Goal: Entertainment & Leisure: Consume media (video, audio)

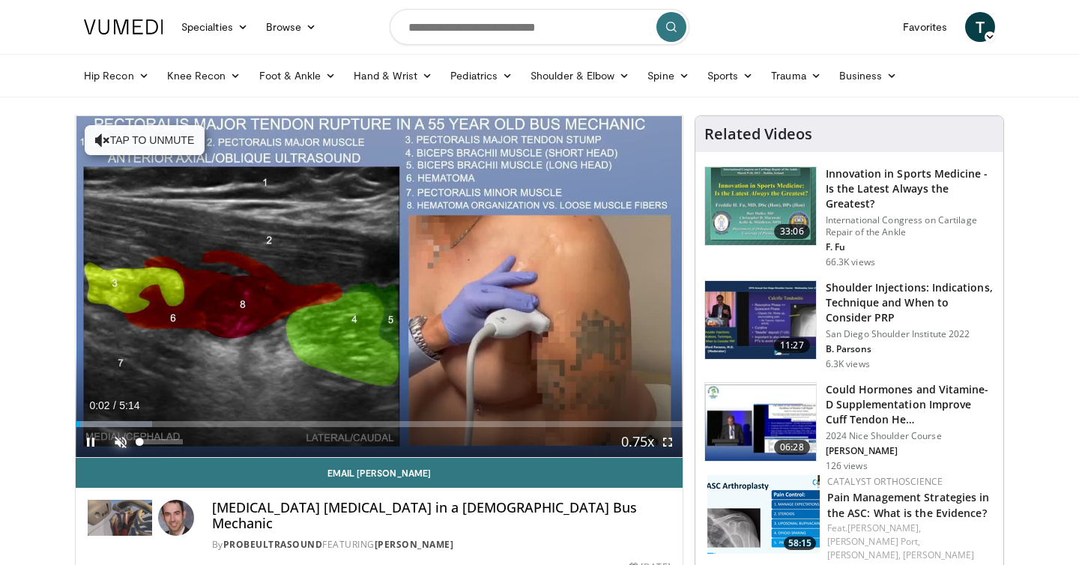
click at [123, 443] on span "Video Player" at bounding box center [121, 442] width 30 height 30
click at [662, 440] on span "Video Player" at bounding box center [668, 442] width 30 height 30
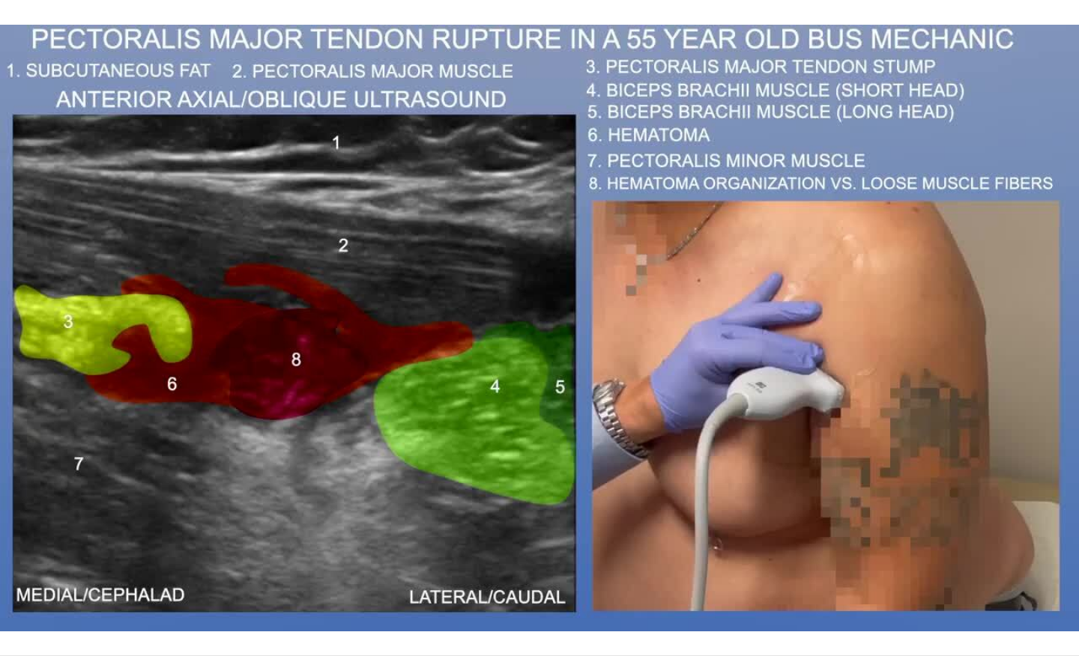
click at [742, 494] on div "10 seconds Tap to unmute" at bounding box center [539, 328] width 1079 height 656
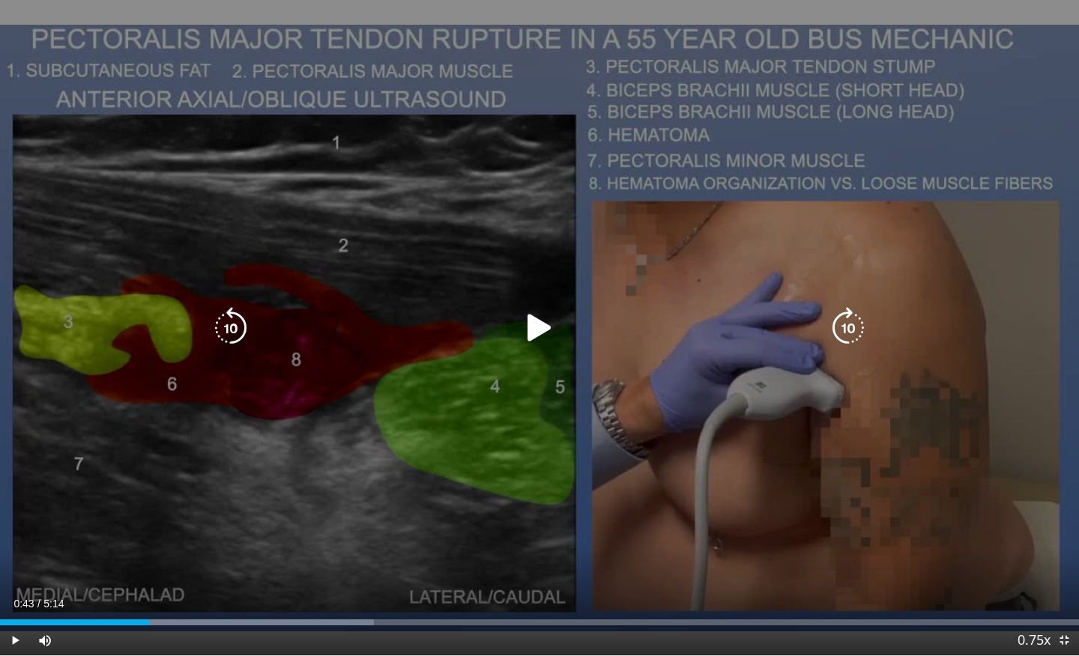
click at [375, 494] on div "10 seconds Tap to unmute" at bounding box center [539, 328] width 1079 height 656
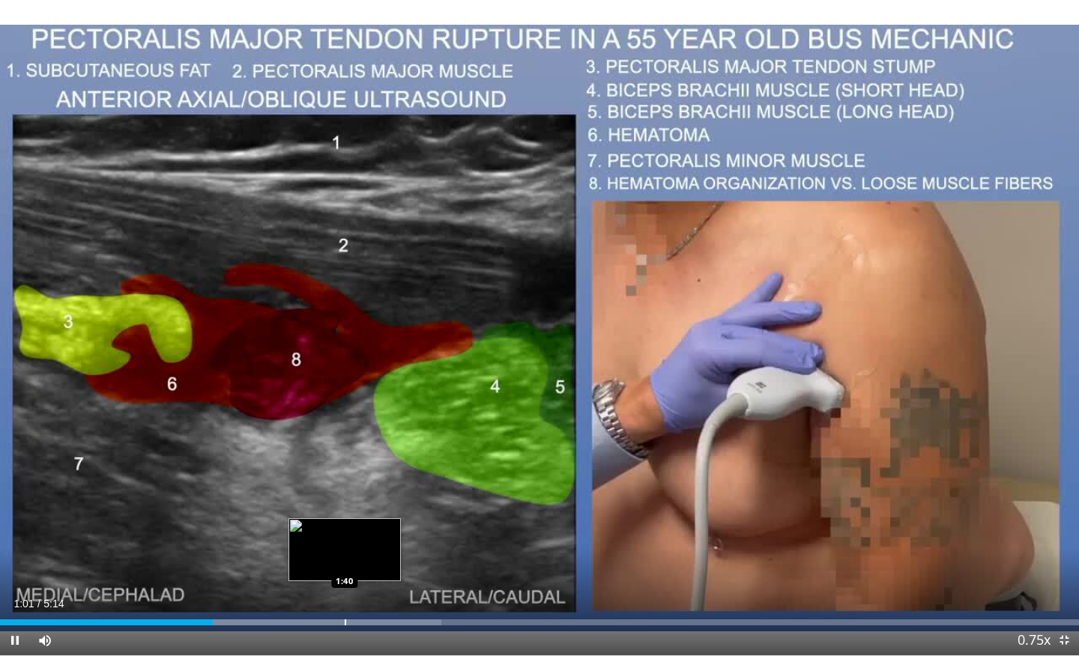
click at [344, 564] on div "Progress Bar" at bounding box center [275, 623] width 332 height 6
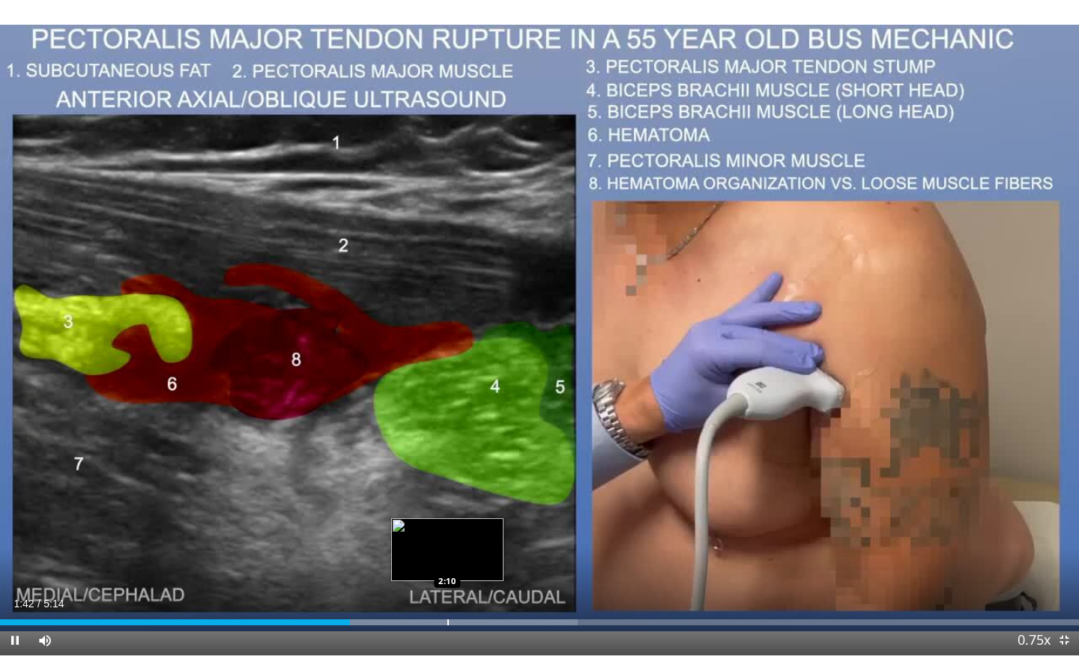
click at [447, 564] on div "Progress Bar" at bounding box center [447, 623] width 1 height 6
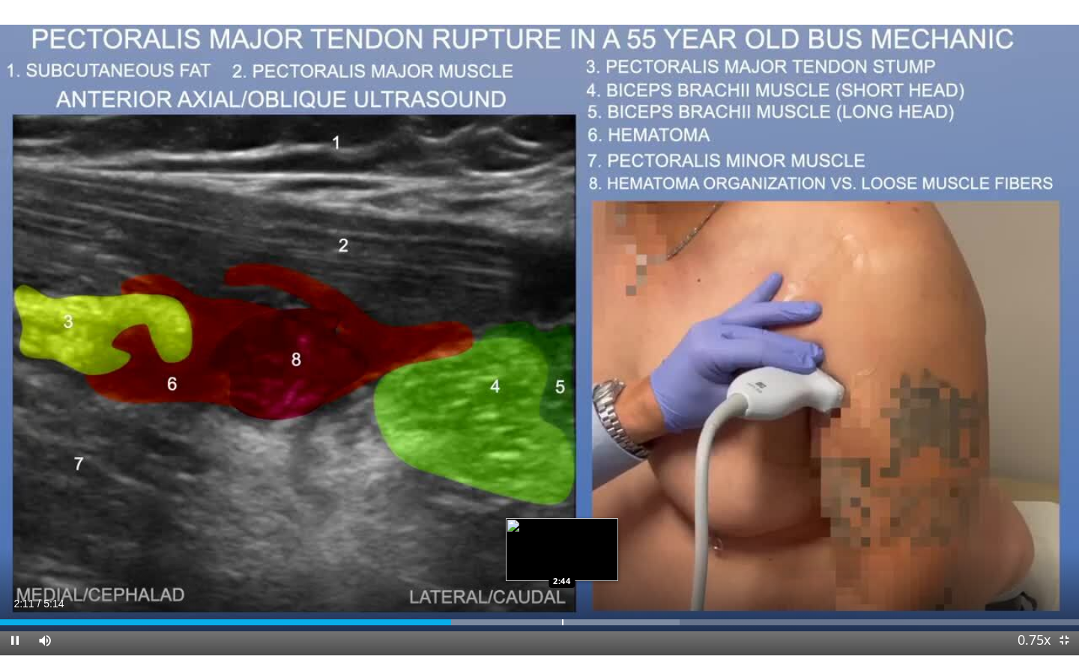
click at [561, 564] on div "Loaded : 62.96% 2:11 2:44" at bounding box center [539, 618] width 1079 height 14
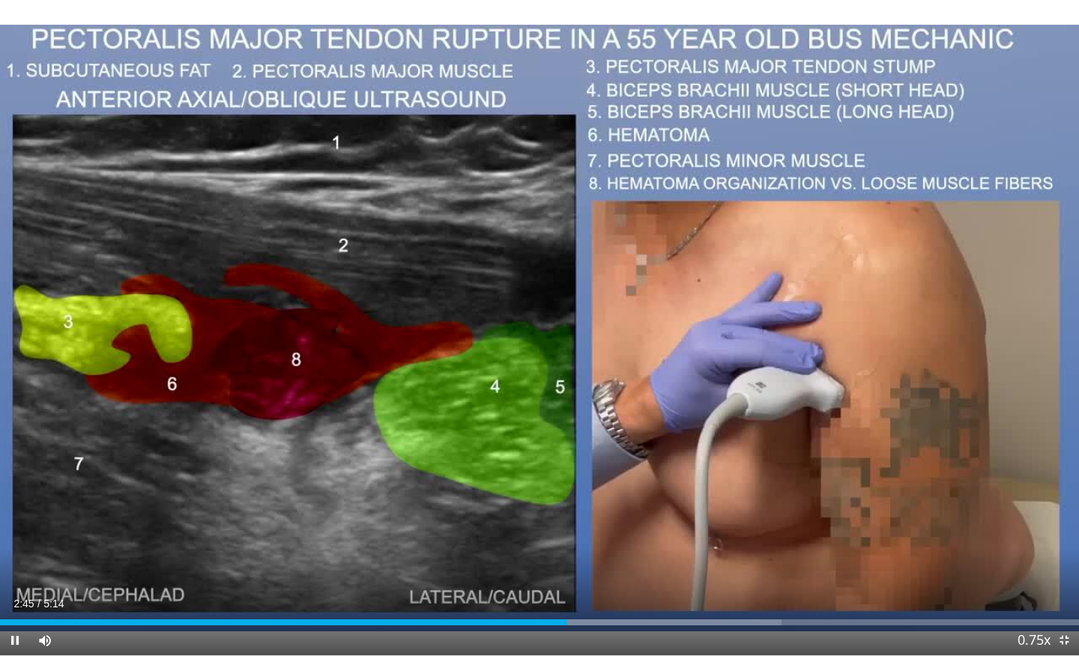
click at [663, 564] on div "Current Time 2:45 / Duration 5:14 Pause Skip Backward Skip Forward Mute 9% Load…" at bounding box center [539, 641] width 1079 height 30
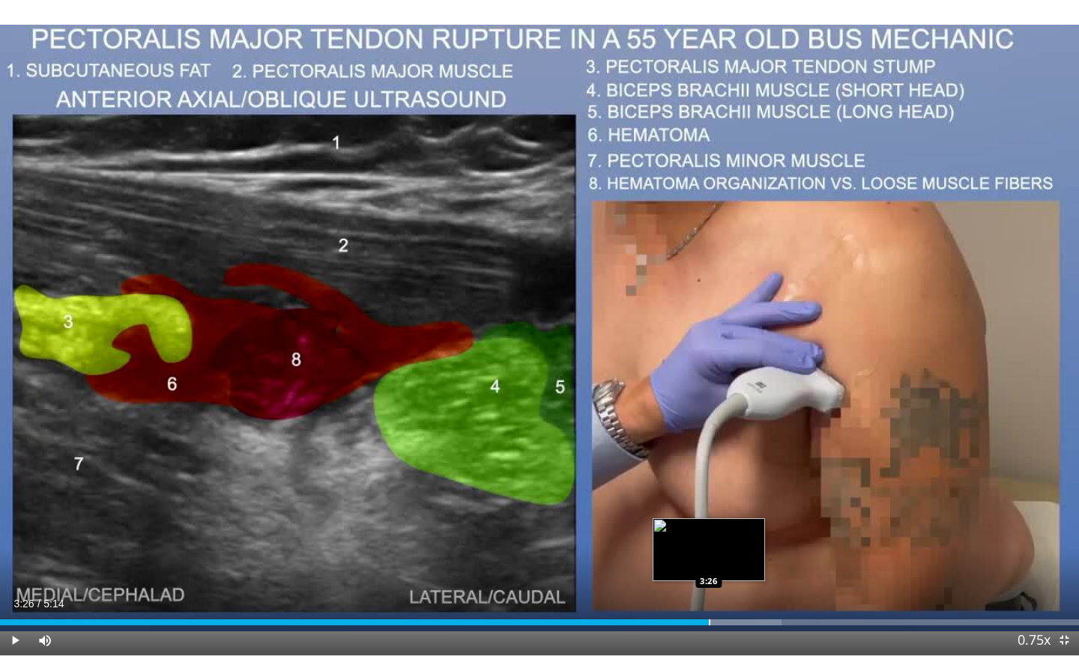
click at [709, 564] on div "Progress Bar" at bounding box center [709, 623] width 1 height 6
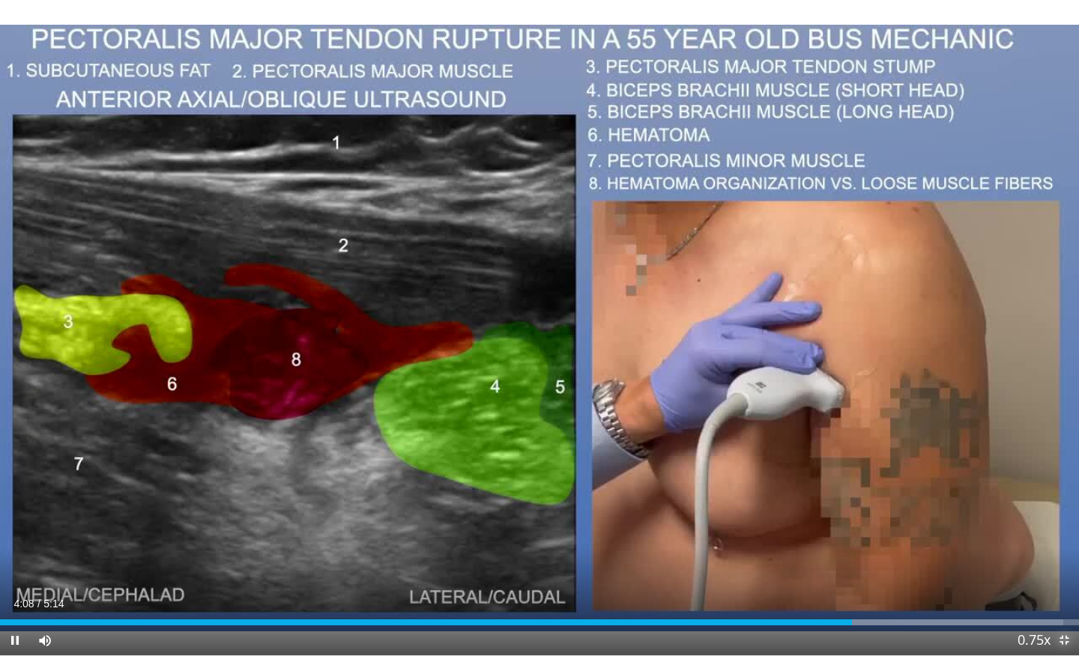
click at [1064, 564] on span "Video Player" at bounding box center [1064, 641] width 30 height 30
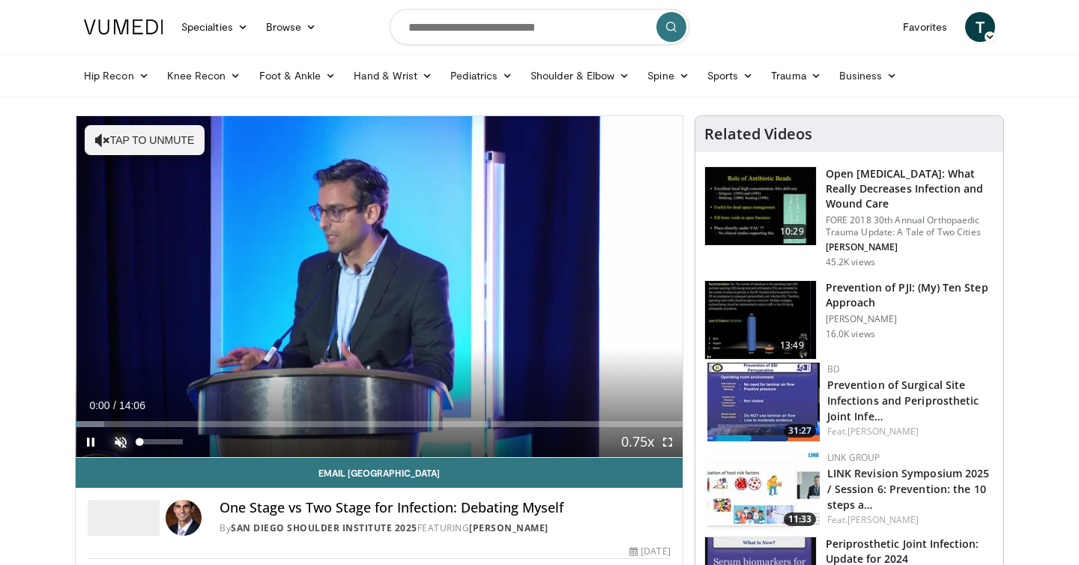
click at [121, 435] on span "Video Player" at bounding box center [121, 442] width 30 height 30
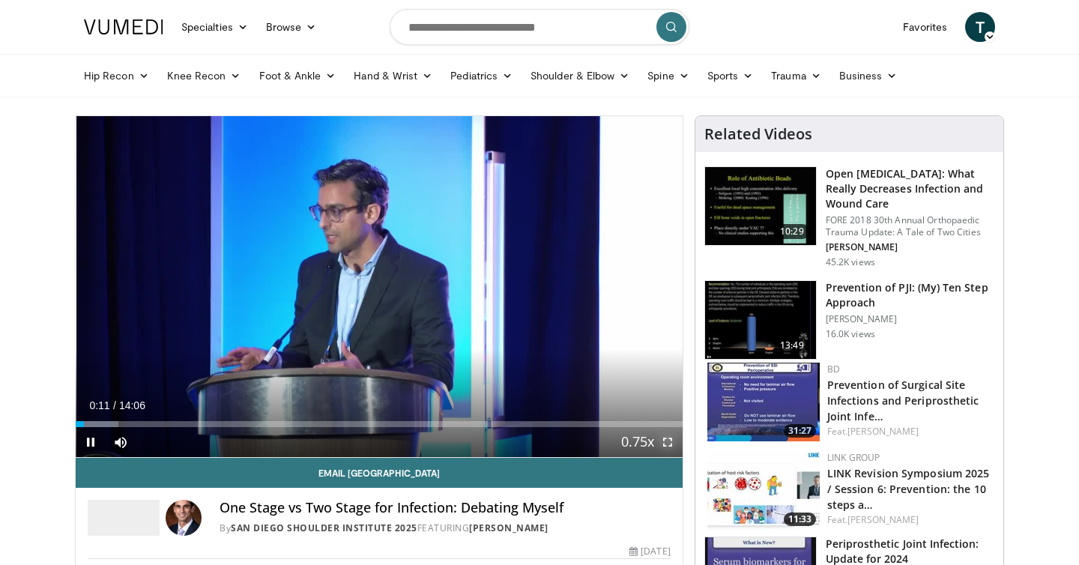
click at [667, 445] on span "Video Player" at bounding box center [668, 442] width 30 height 30
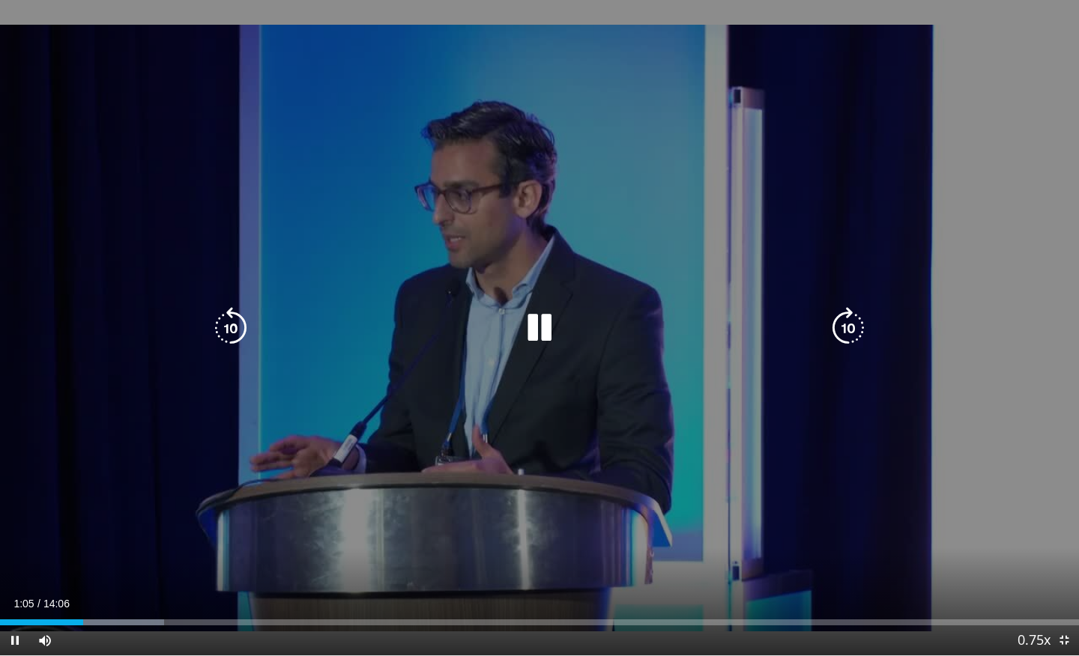
click at [831, 469] on div "10 seconds Tap to unmute" at bounding box center [539, 328] width 1079 height 656
click at [764, 476] on div "10 seconds Tap to unmute" at bounding box center [539, 328] width 1079 height 656
click at [403, 428] on div "10 seconds Tap to unmute" at bounding box center [539, 328] width 1079 height 656
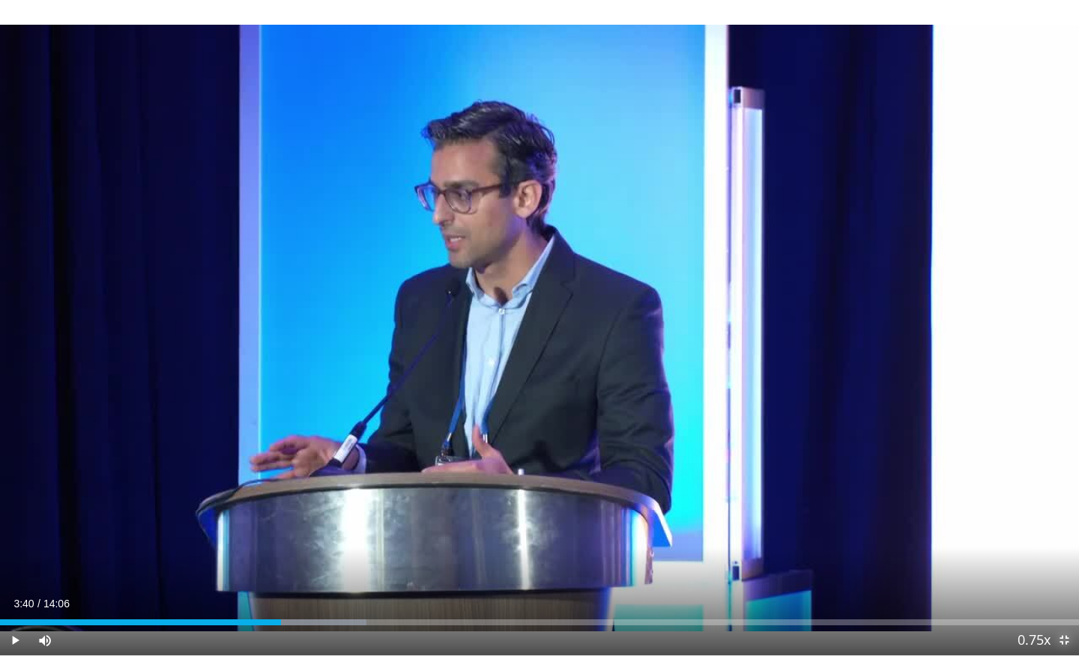
click at [1063, 564] on span "Video Player" at bounding box center [1064, 641] width 30 height 30
